Goal: Navigation & Orientation: Find specific page/section

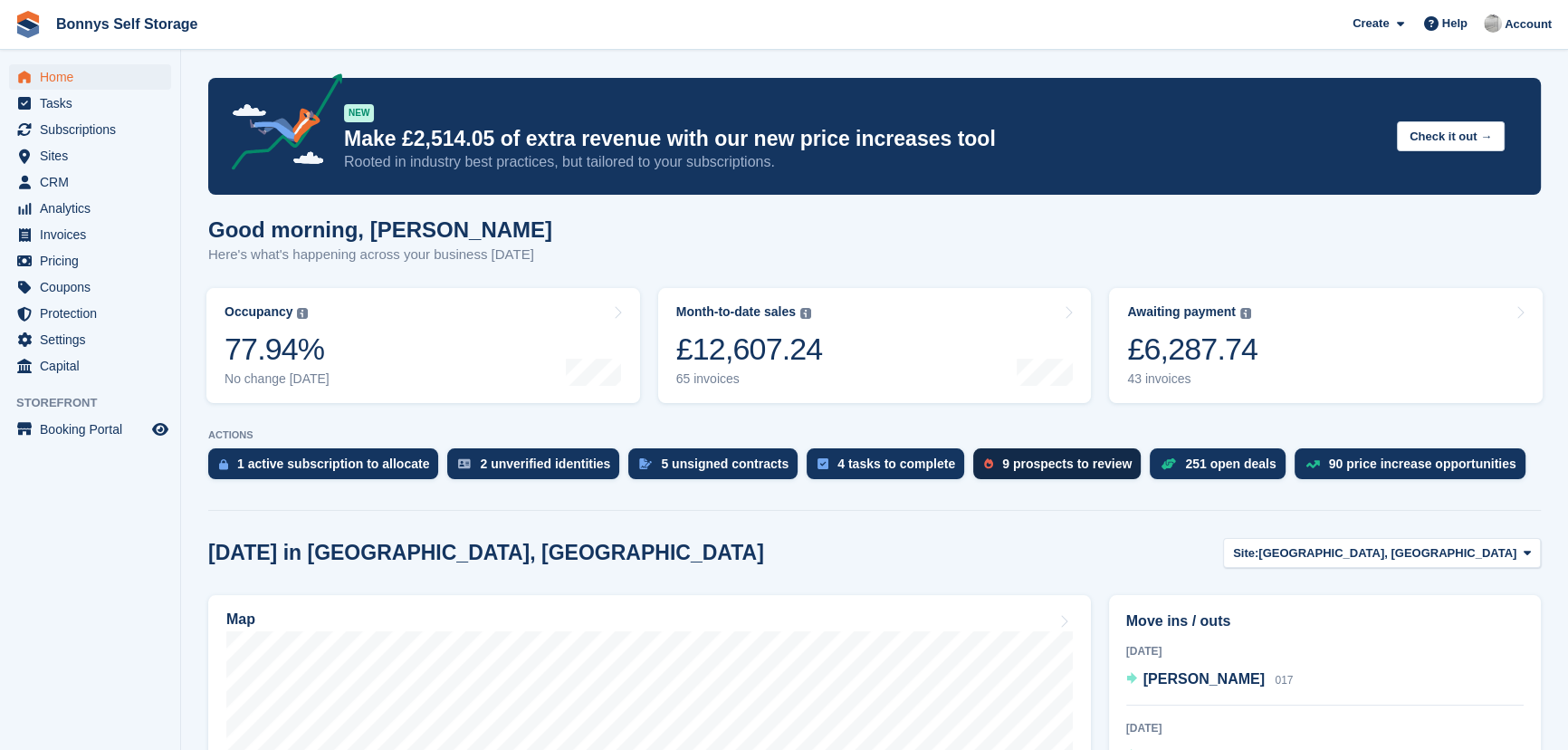
click at [1016, 465] on div "9 prospects to review" at bounding box center [1067, 463] width 129 height 14
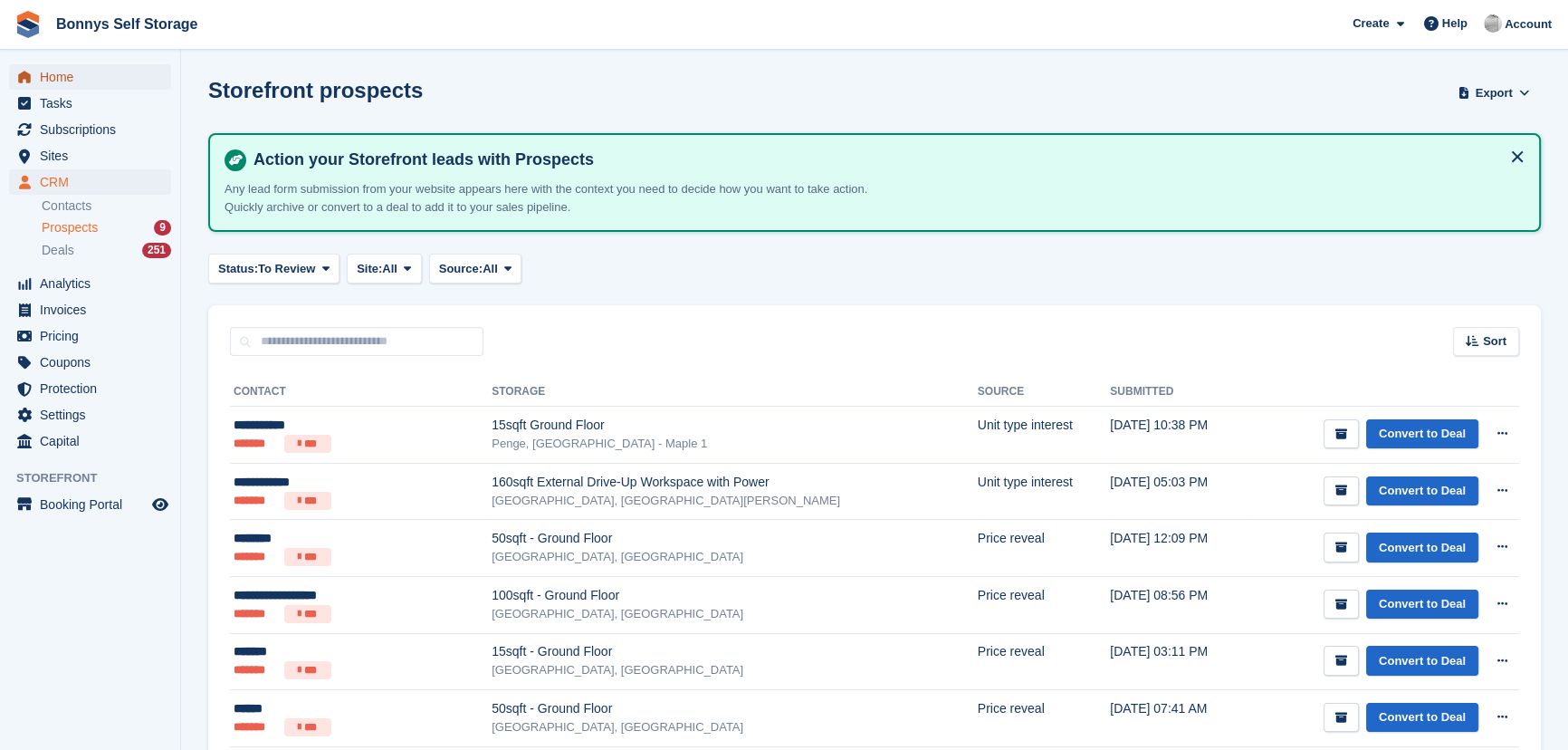
click at [53, 82] on span "Home" at bounding box center [94, 76] width 109 height 25
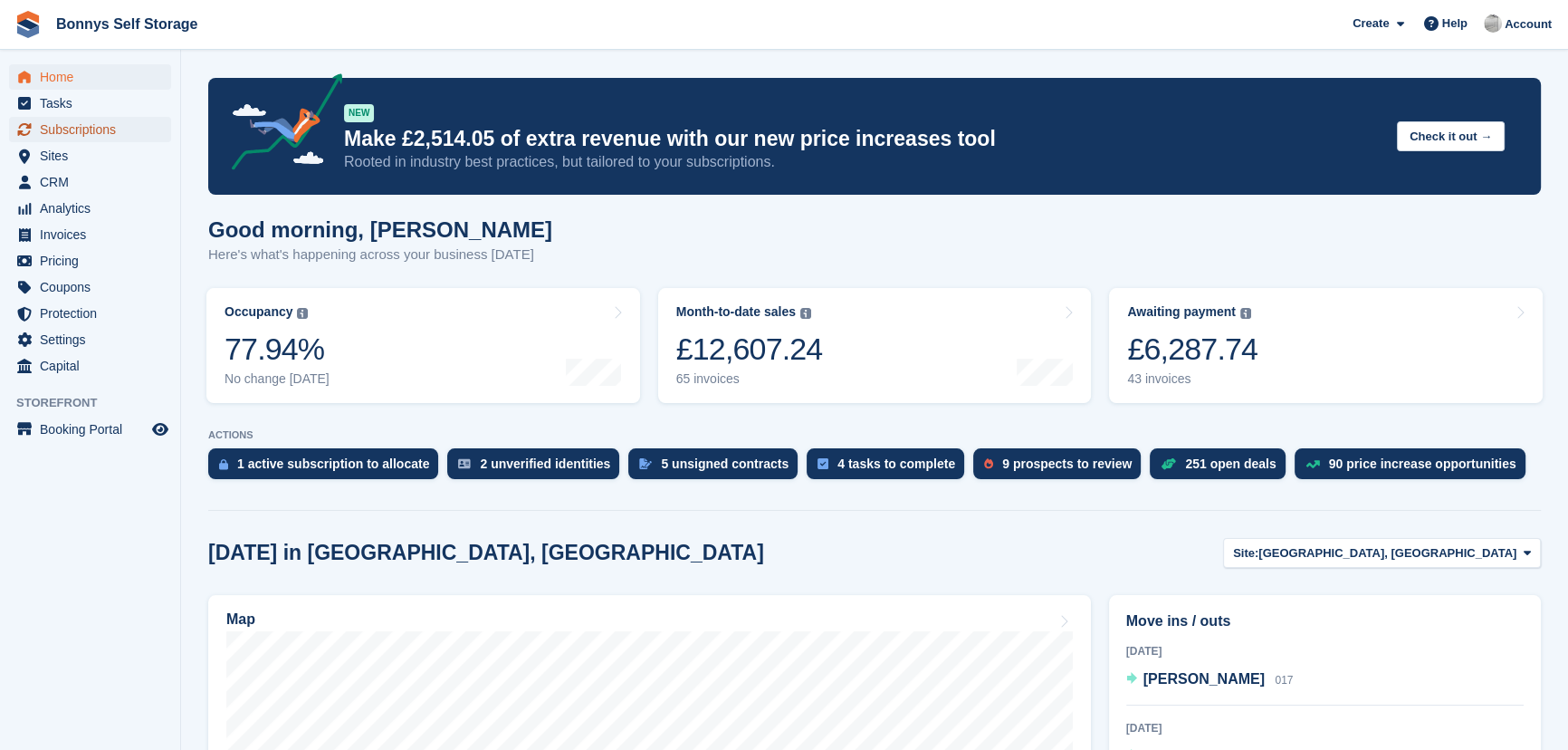
click at [79, 130] on span "Subscriptions" at bounding box center [94, 129] width 109 height 25
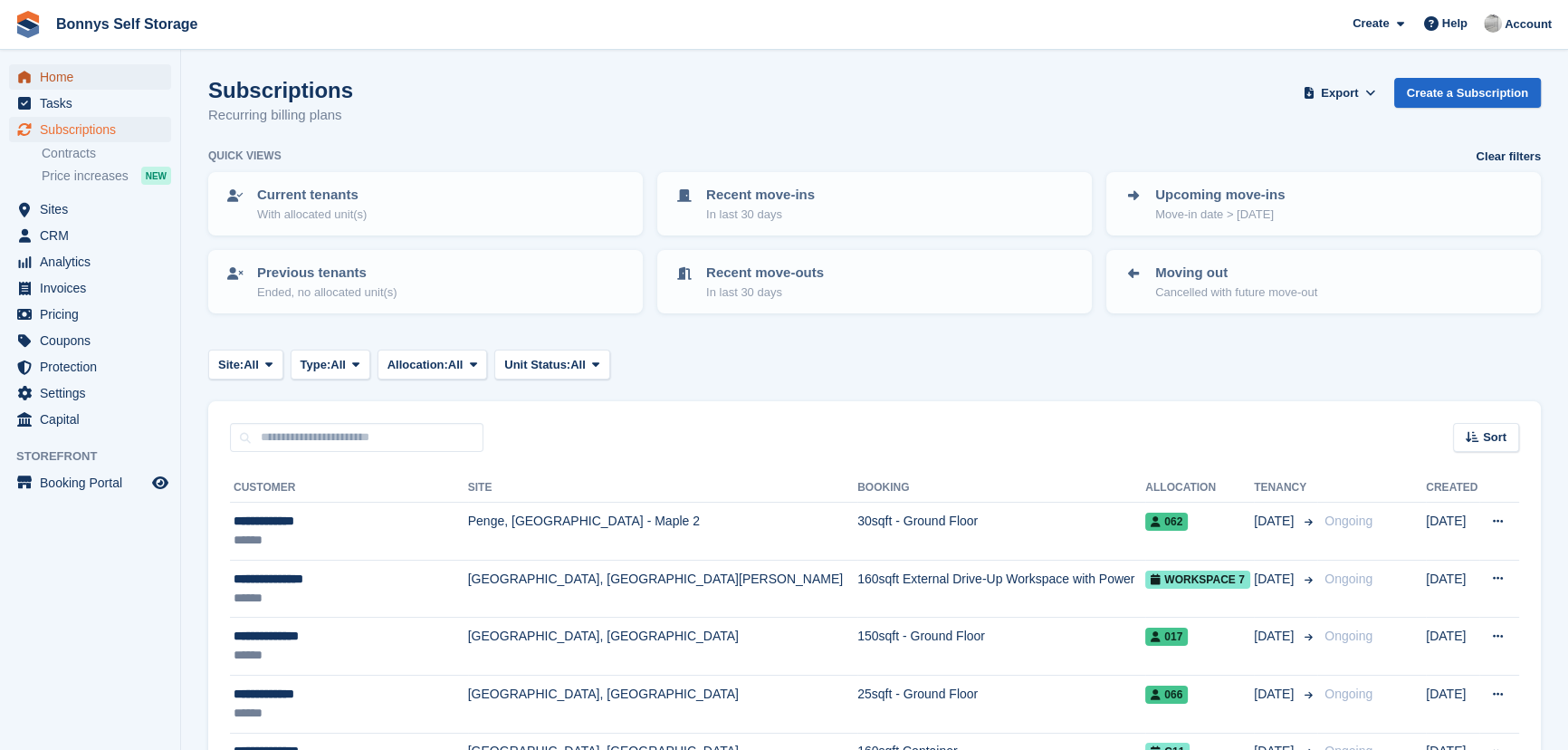
click at [38, 71] on link "Home" at bounding box center [90, 76] width 162 height 25
